Goal: Information Seeking & Learning: Learn about a topic

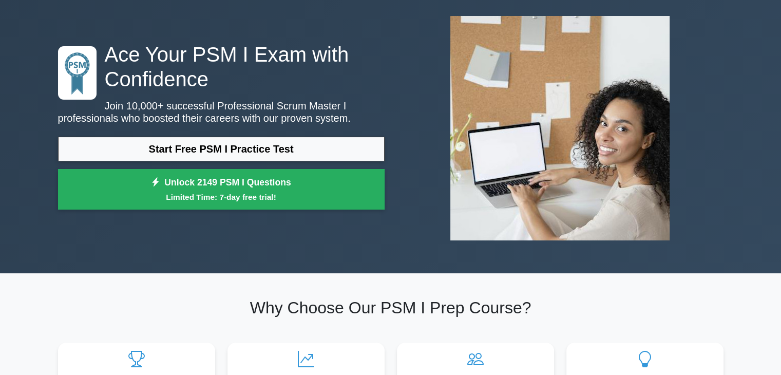
scroll to position [103, 0]
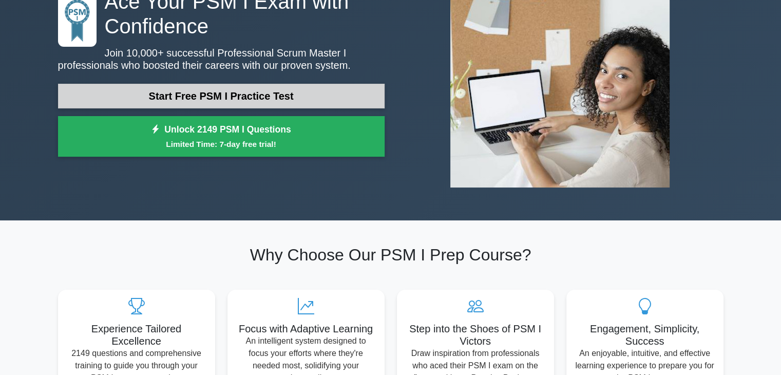
click at [294, 99] on link "Start Free PSM I Practice Test" at bounding box center [221, 96] width 326 height 25
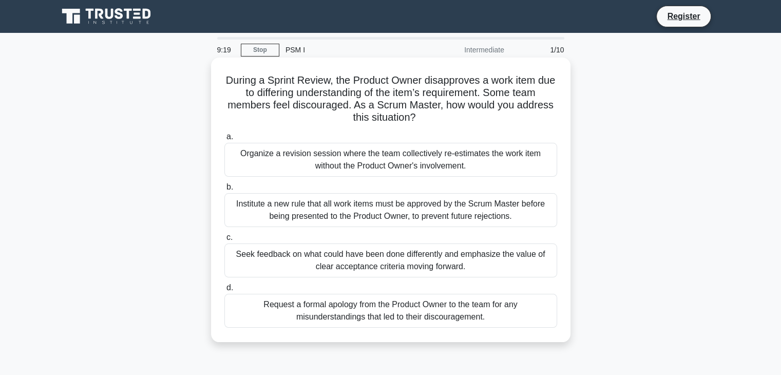
click at [467, 157] on div "Organize a revision session where the team collectively re-estimates the work i…" at bounding box center [390, 160] width 333 height 34
click at [224, 140] on input "a. Organize a revision session where the team collectively re-estimates the wor…" at bounding box center [224, 136] width 0 height 7
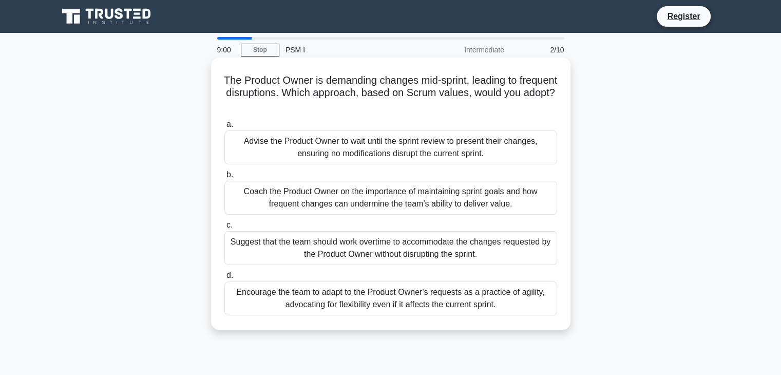
click at [487, 195] on div "Coach the Product Owner on the importance of maintaining sprint goals and how f…" at bounding box center [390, 198] width 333 height 34
click at [224, 178] on input "b. Coach the Product Owner on the importance of maintaining sprint goals and ho…" at bounding box center [224, 174] width 0 height 7
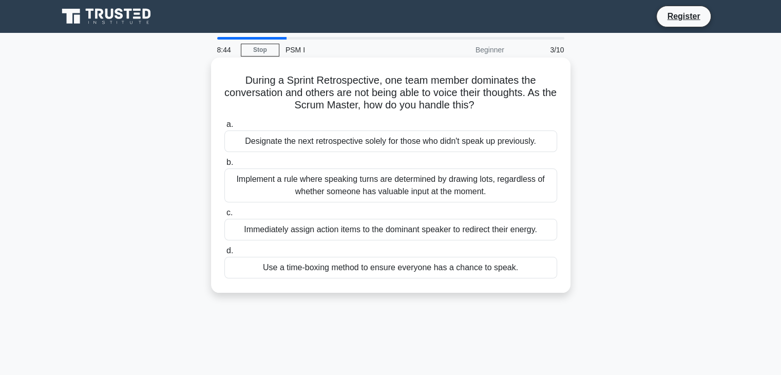
click at [445, 269] on div "Use a time-boxing method to ensure everyone has a chance to speak." at bounding box center [390, 268] width 333 height 22
click at [224, 254] on input "d. Use a time-boxing method to ensure everyone has a chance to speak." at bounding box center [224, 250] width 0 height 7
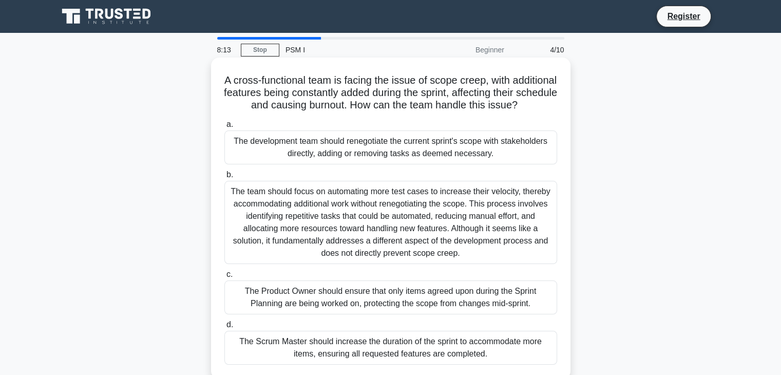
drag, startPoint x: 243, startPoint y: 79, endPoint x: 437, endPoint y: 114, distance: 196.7
click at [437, 112] on h5 "A cross-functional team is facing the issue of scope creep, with additional fea…" at bounding box center [390, 93] width 335 height 38
copy h5 "A cross-functional team is facing the issue of scope creep, with additional fea…"
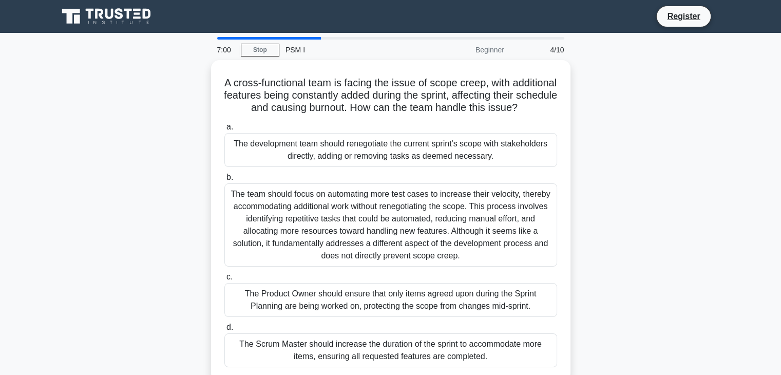
click at [642, 190] on div "A cross-functional team is facing the issue of scope creep, with additional fea…" at bounding box center [390, 227] width 677 height 334
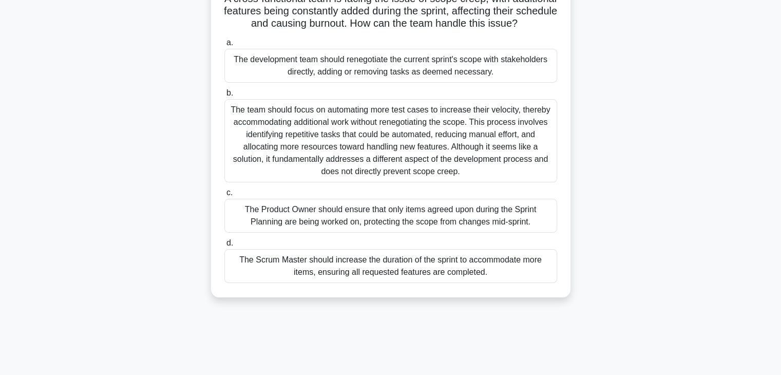
scroll to position [103, 0]
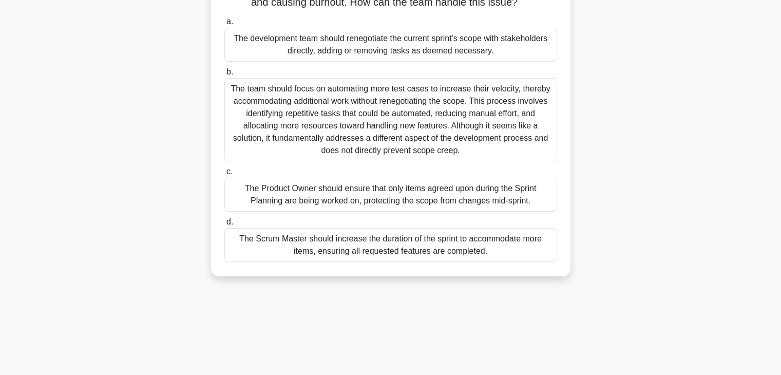
click at [528, 204] on div "The Product Owner should ensure that only items agreed upon during the Sprint P…" at bounding box center [390, 195] width 333 height 34
click at [224, 175] on input "c. The Product Owner should ensure that only items agreed upon during the Sprin…" at bounding box center [224, 171] width 0 height 7
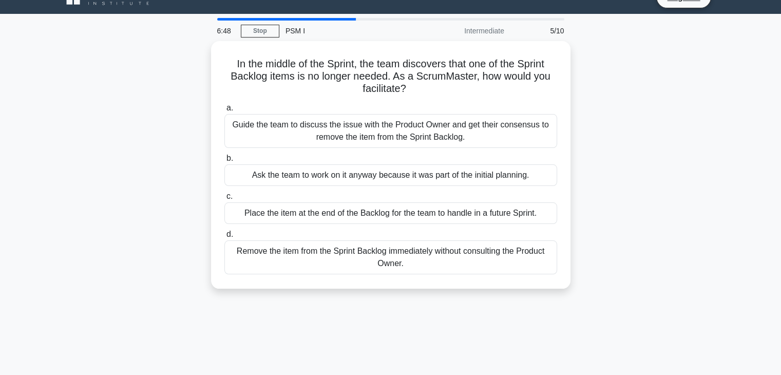
scroll to position [0, 0]
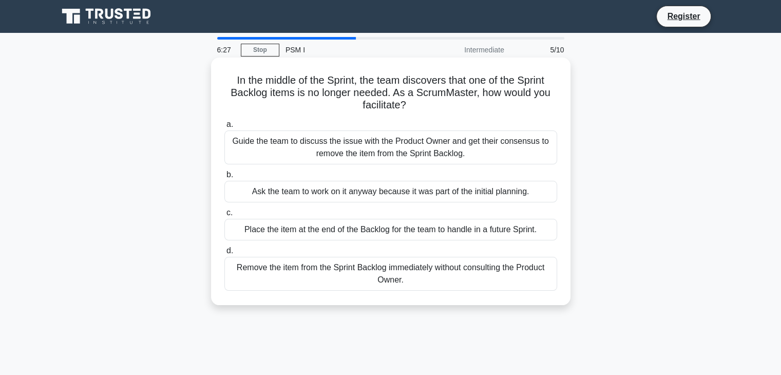
click at [511, 151] on div "Guide the team to discuss the issue with the Product Owner and get their consen…" at bounding box center [390, 147] width 333 height 34
click at [224, 128] on input "a. Guide the team to discuss the issue with the Product Owner and get their con…" at bounding box center [224, 124] width 0 height 7
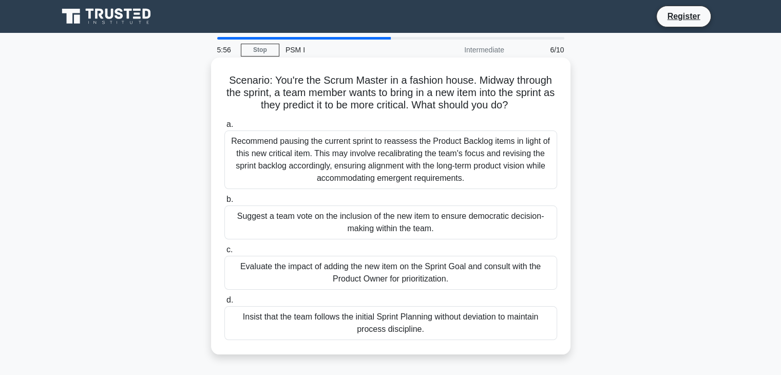
click at [460, 330] on div "Insist that the team follows the initial Sprint Planning without deviation to m…" at bounding box center [390, 323] width 333 height 34
click at [224, 303] on input "d. Insist that the team follows the initial Sprint Planning without deviation t…" at bounding box center [224, 300] width 0 height 7
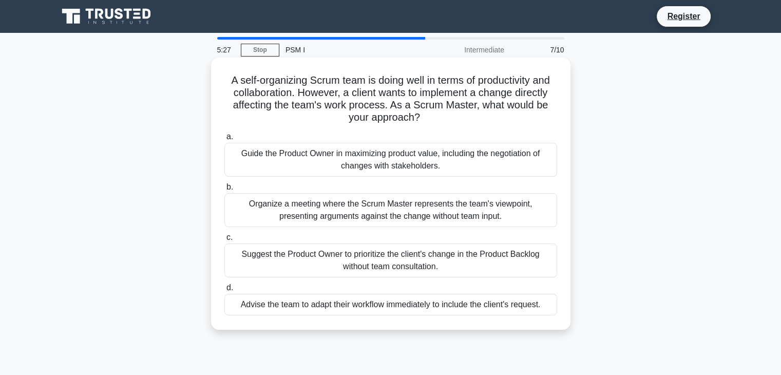
click at [487, 164] on div "Guide the Product Owner in maximizing product value, including the negotiation …" at bounding box center [390, 160] width 333 height 34
click at [224, 140] on input "a. Guide the Product Owner in maximizing product value, including the negotiati…" at bounding box center [224, 136] width 0 height 7
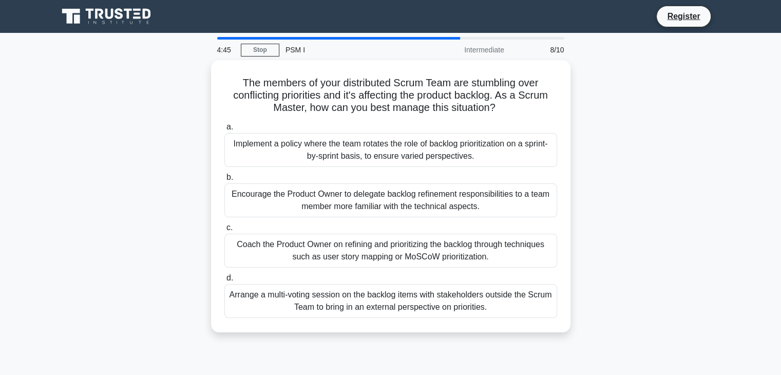
scroll to position [51, 0]
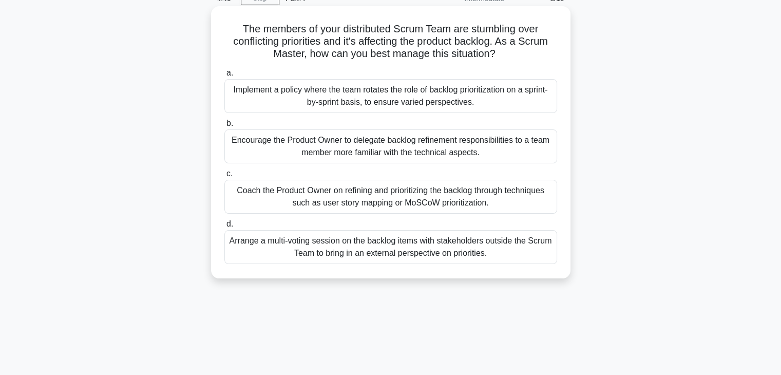
click at [497, 195] on div "Coach the Product Owner on refining and prioritizing the backlog through techni…" at bounding box center [390, 197] width 333 height 34
click at [224, 177] on input "c. Coach the Product Owner on refining and prioritizing the backlog through tec…" at bounding box center [224, 173] width 0 height 7
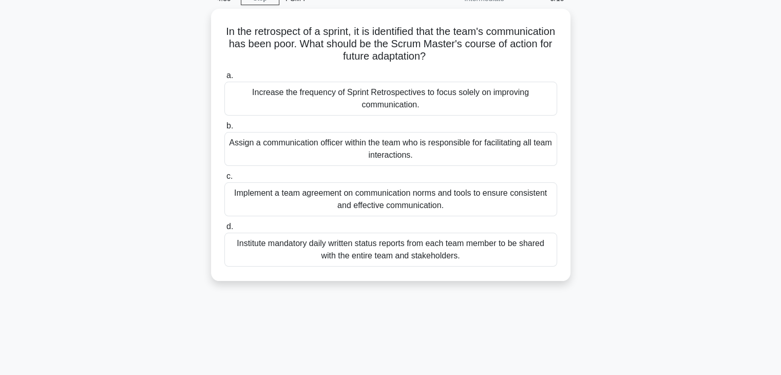
scroll to position [0, 0]
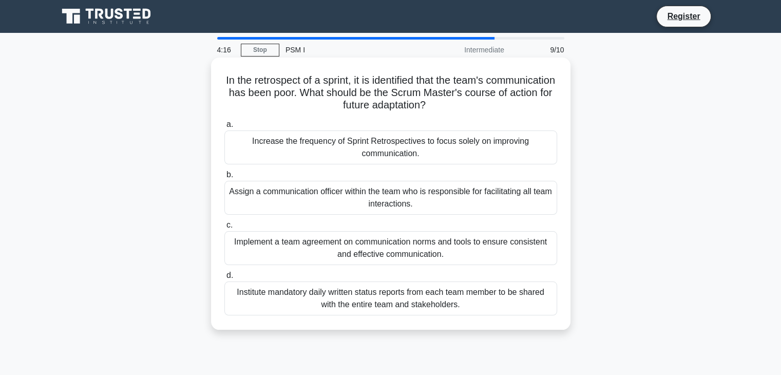
click at [487, 250] on div "Implement a team agreement on communication norms and tools to ensure consisten…" at bounding box center [390, 248] width 333 height 34
click at [224, 228] on input "c. Implement a team agreement on communication norms and tools to ensure consis…" at bounding box center [224, 225] width 0 height 7
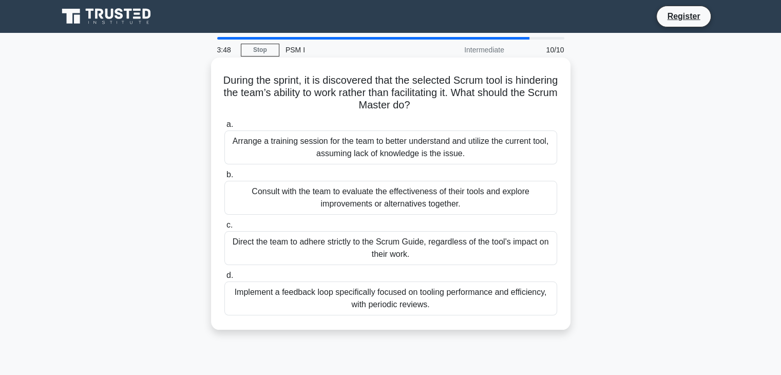
click at [432, 204] on div "Consult with the team to evaluate the effectiveness of their tools and explore …" at bounding box center [390, 198] width 333 height 34
click at [224, 178] on input "b. Consult with the team to evaluate the effectiveness of their tools and explo…" at bounding box center [224, 174] width 0 height 7
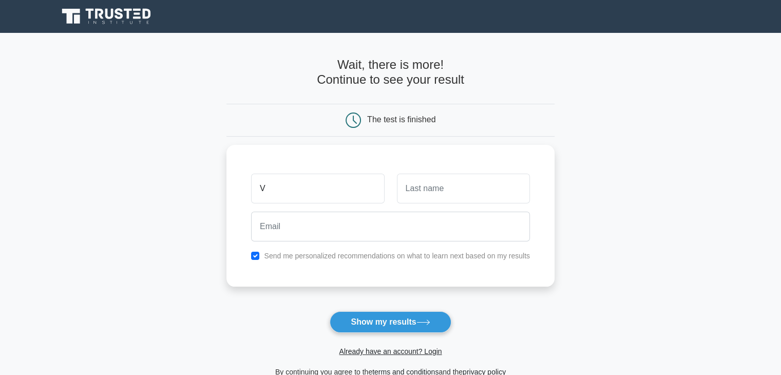
type input "[PERSON_NAME]"
type input "Varma K"
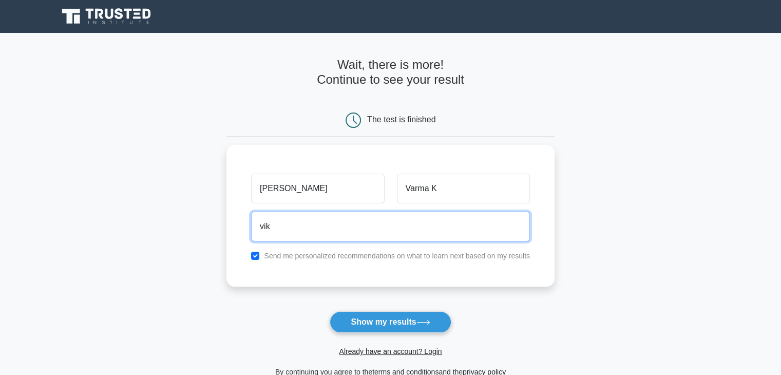
type input "[EMAIL_ADDRESS][DOMAIN_NAME]"
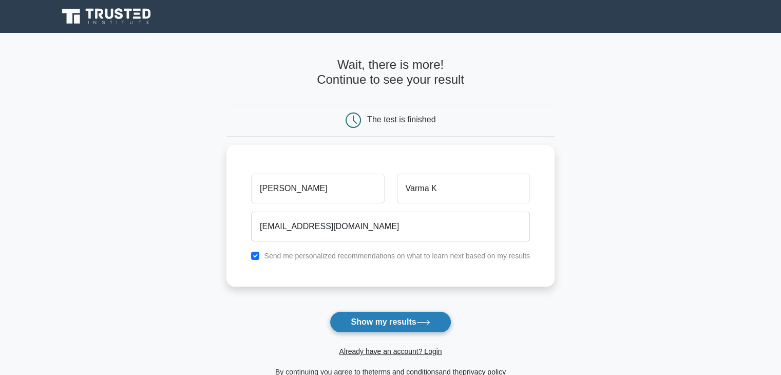
click at [379, 322] on button "Show my results" at bounding box center [390, 322] width 121 height 22
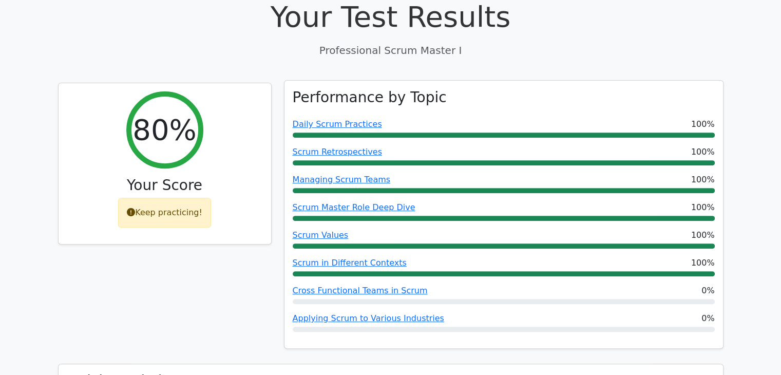
scroll to position [303, 0]
